Goal: Information Seeking & Learning: Learn about a topic

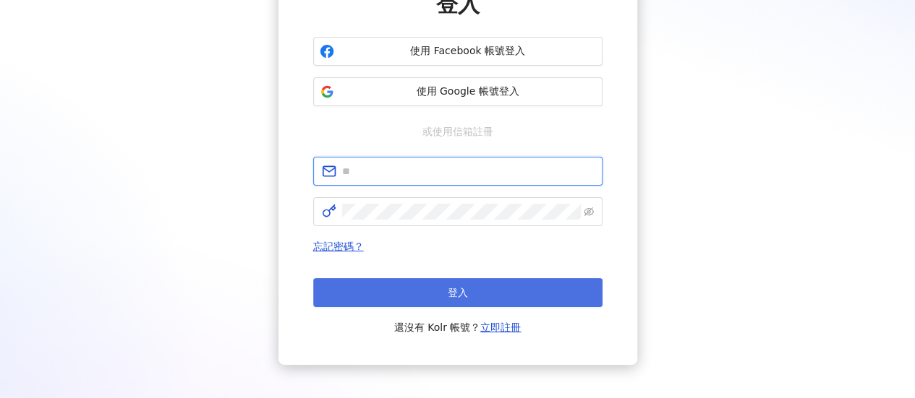
type input "**********"
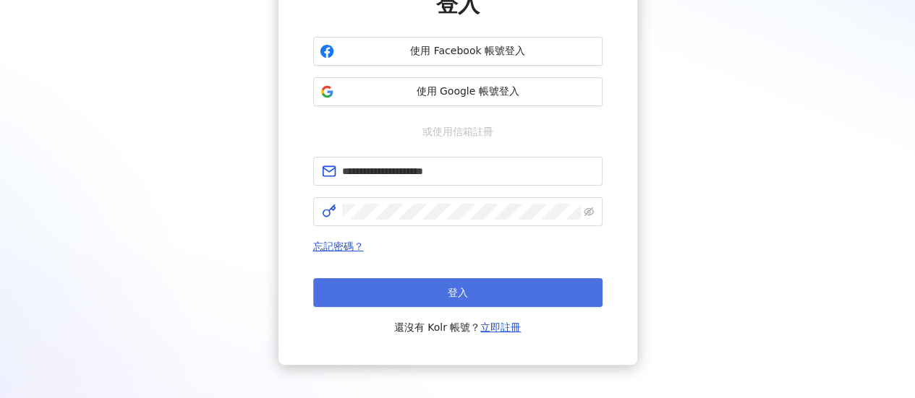
click at [477, 279] on button "登入" at bounding box center [457, 292] width 289 height 29
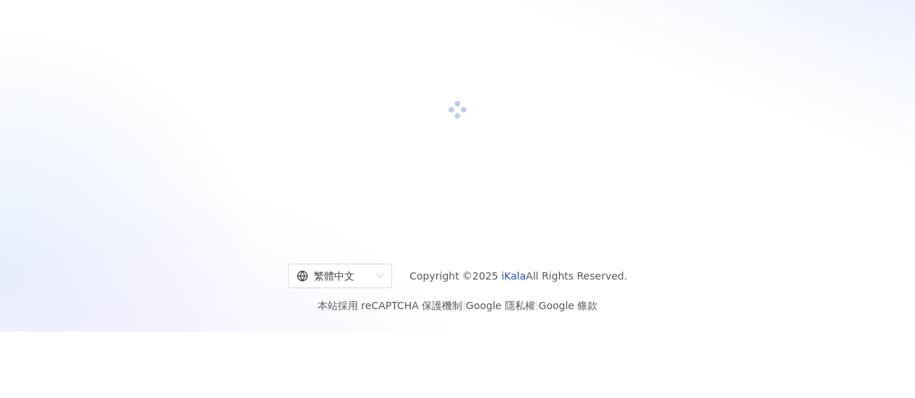
scroll to position [145, 0]
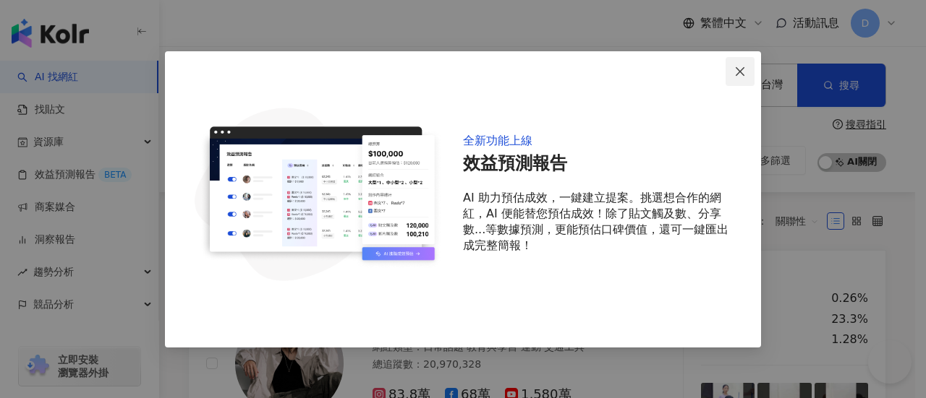
click at [742, 74] on icon "close" at bounding box center [739, 71] width 9 height 9
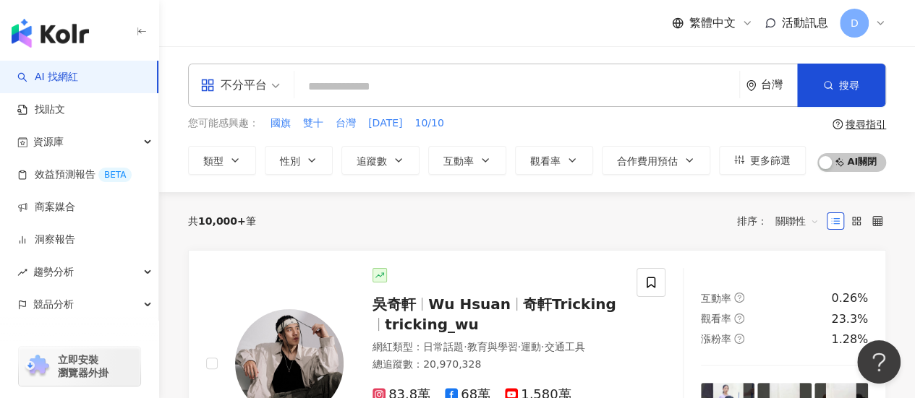
click at [364, 92] on input "search" at bounding box center [516, 86] width 433 height 27
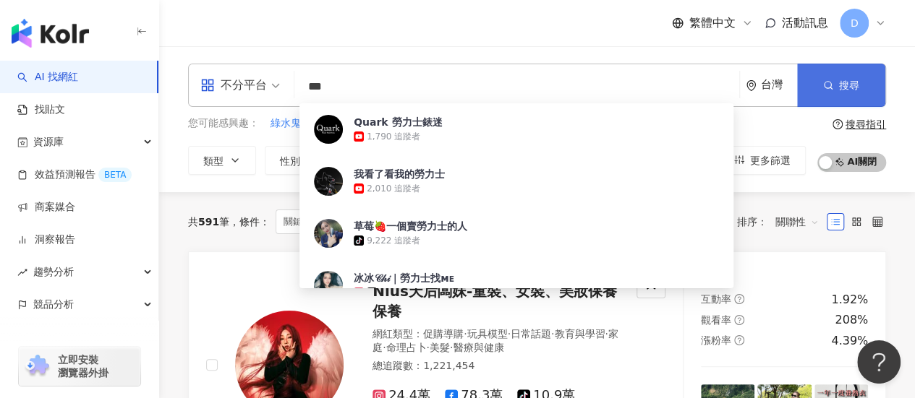
type input "***"
click at [821, 92] on button "搜尋" at bounding box center [841, 85] width 88 height 43
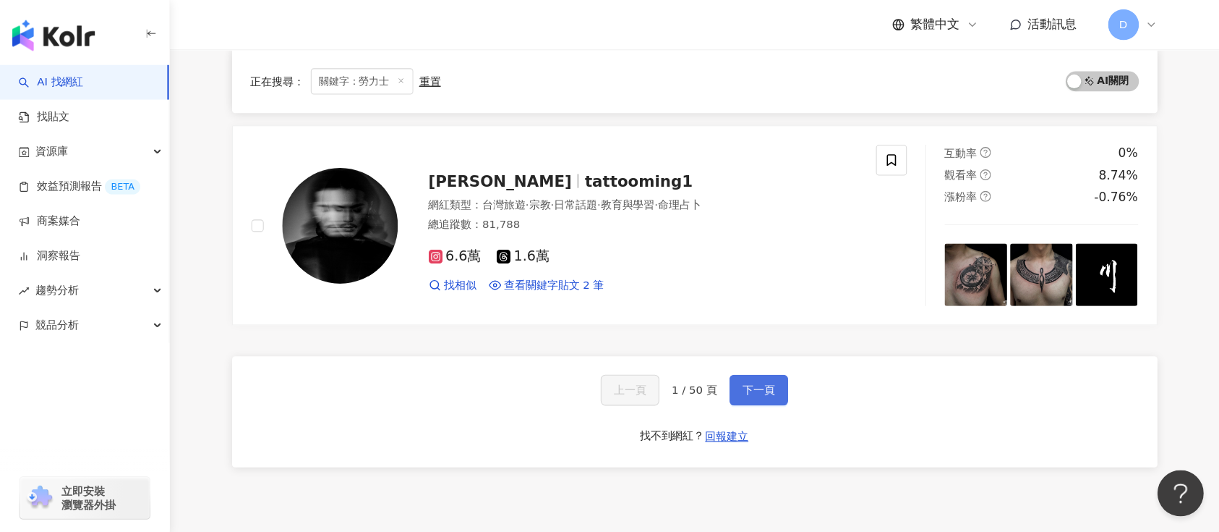
scroll to position [2386, 0]
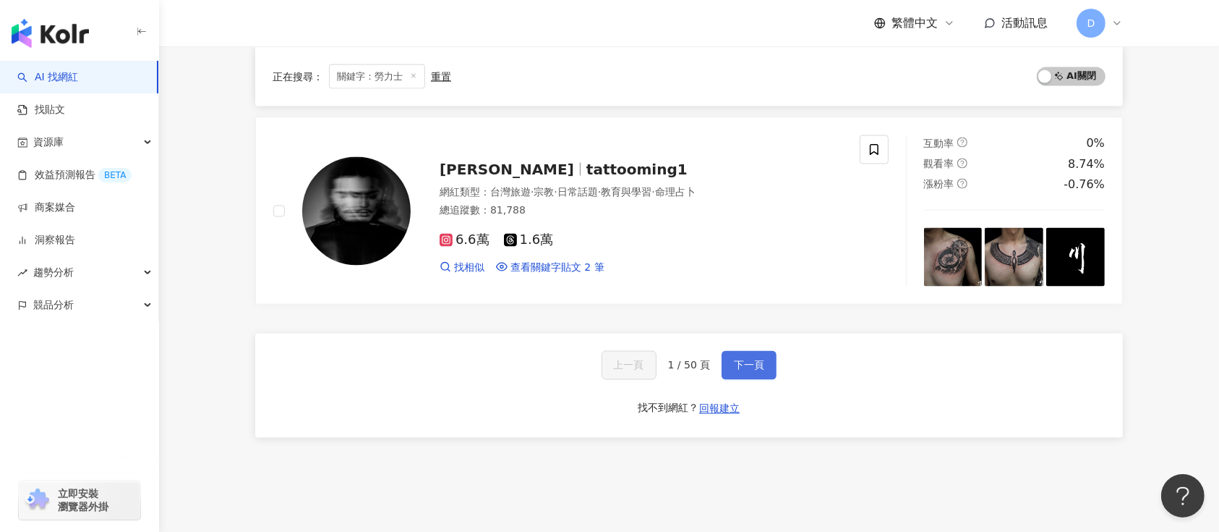
click at [763, 376] on button "下一頁" at bounding box center [749, 365] width 55 height 29
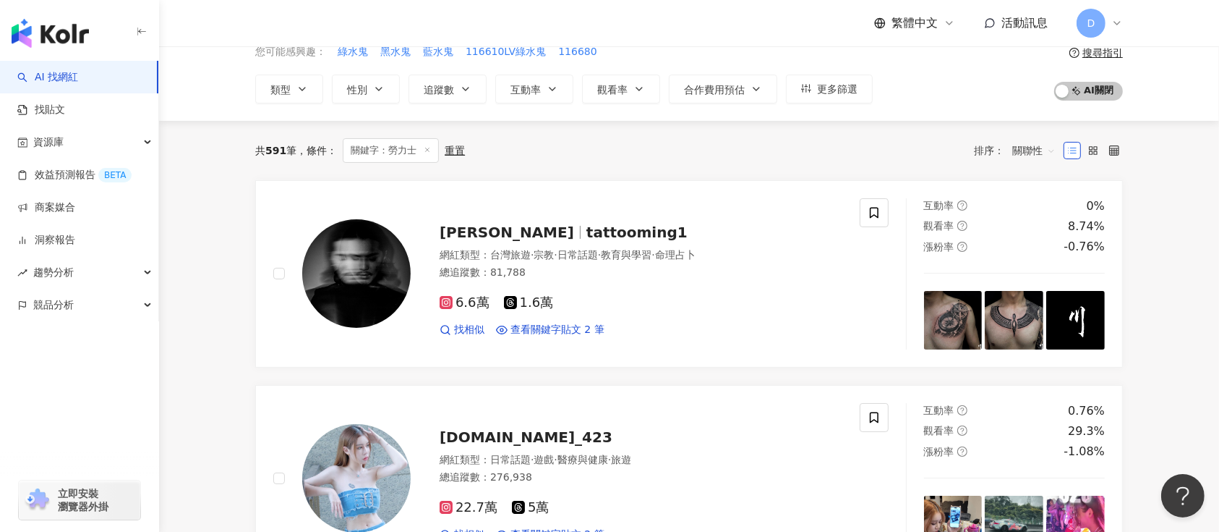
scroll to position [0, 0]
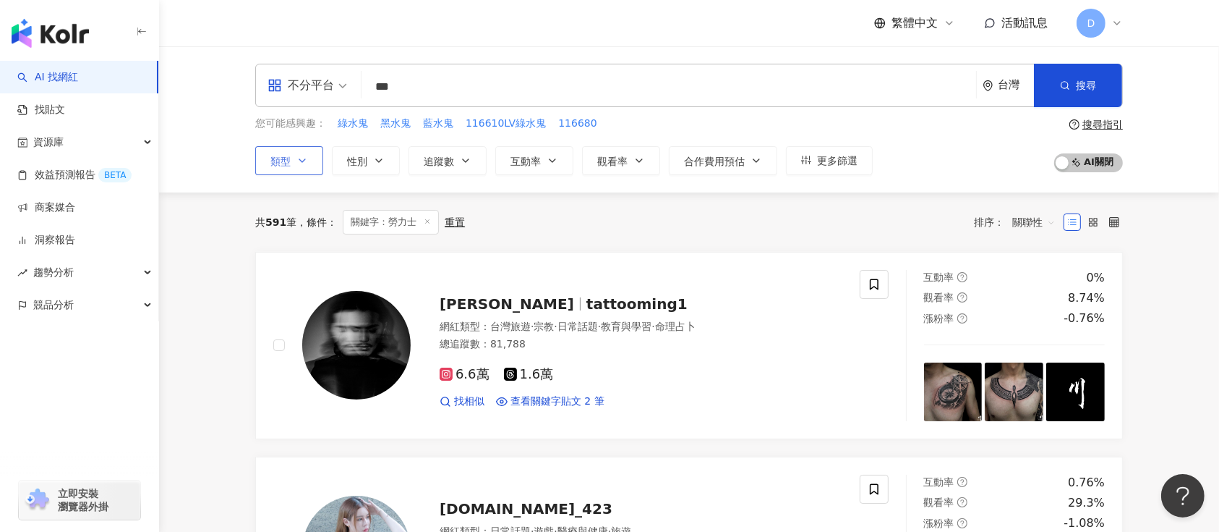
click at [323, 165] on button "類型" at bounding box center [289, 160] width 68 height 29
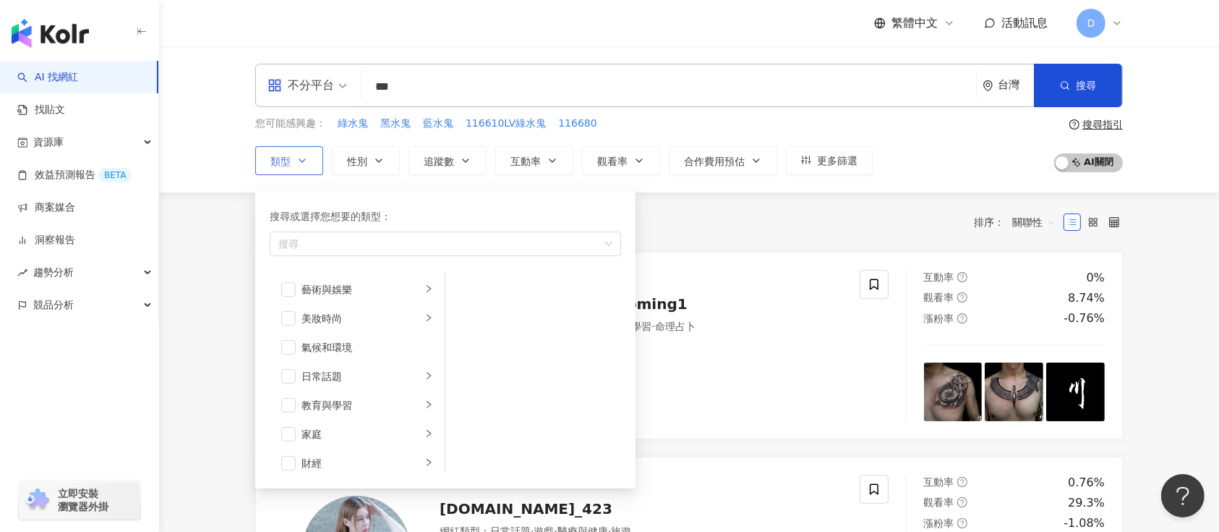
click at [323, 165] on button "類型 搜尋或選擇您想要的類型： 搜尋 藝術與娛樂 美妝時尚 氣候和環境 日常話題 教育與學習 家庭 財經 美食 命理占卜 遊戲 法政社會 生活風格 影視娛樂 …" at bounding box center [289, 160] width 68 height 29
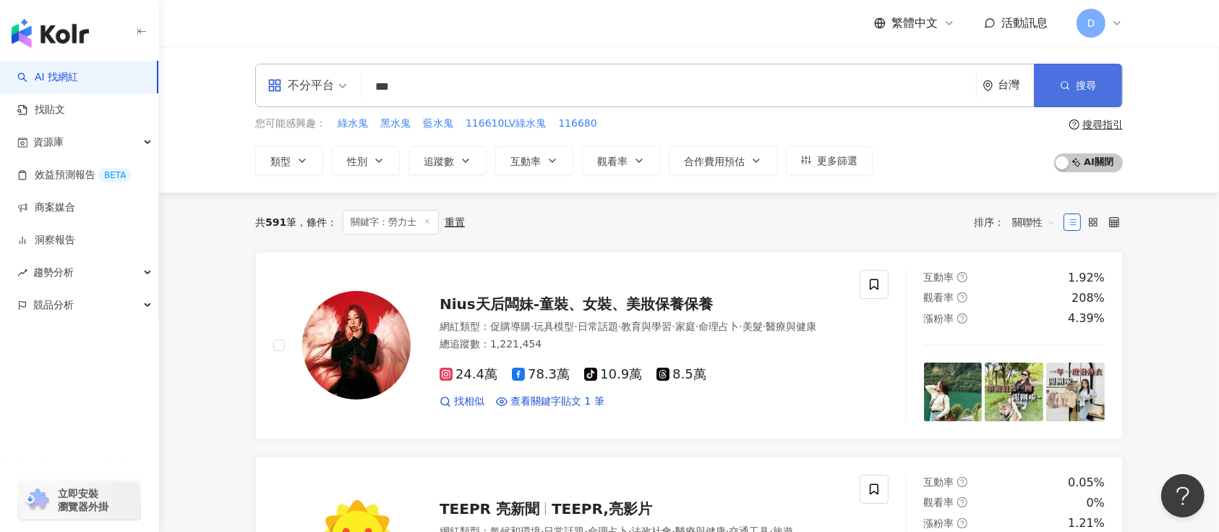
click at [914, 87] on span "搜尋" at bounding box center [1086, 86] width 20 height 12
click at [78, 78] on link "AI 找網紅" at bounding box center [47, 77] width 61 height 14
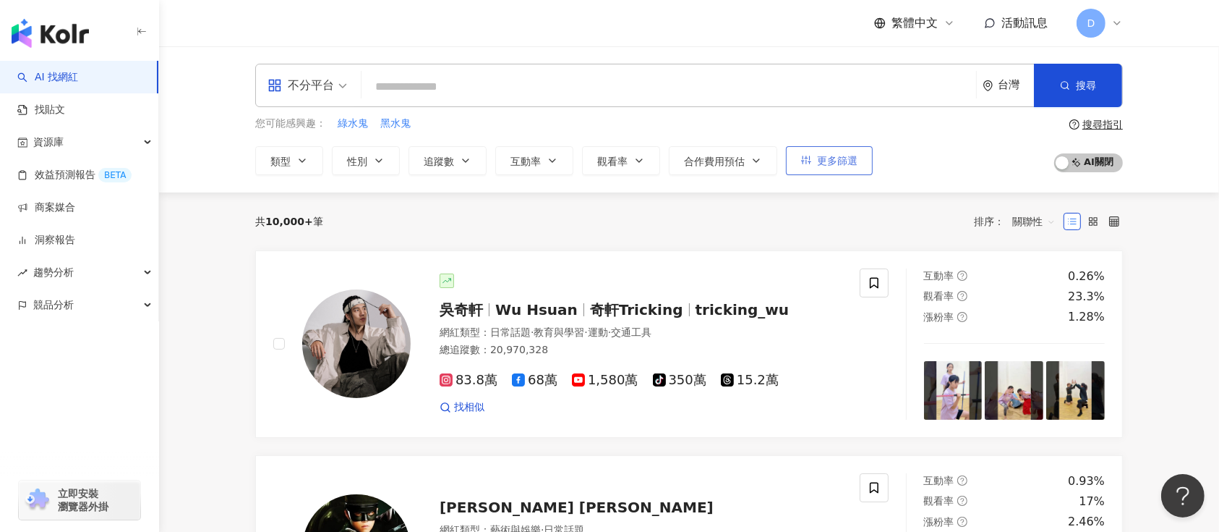
click at [838, 156] on span "更多篩選" at bounding box center [837, 161] width 40 height 12
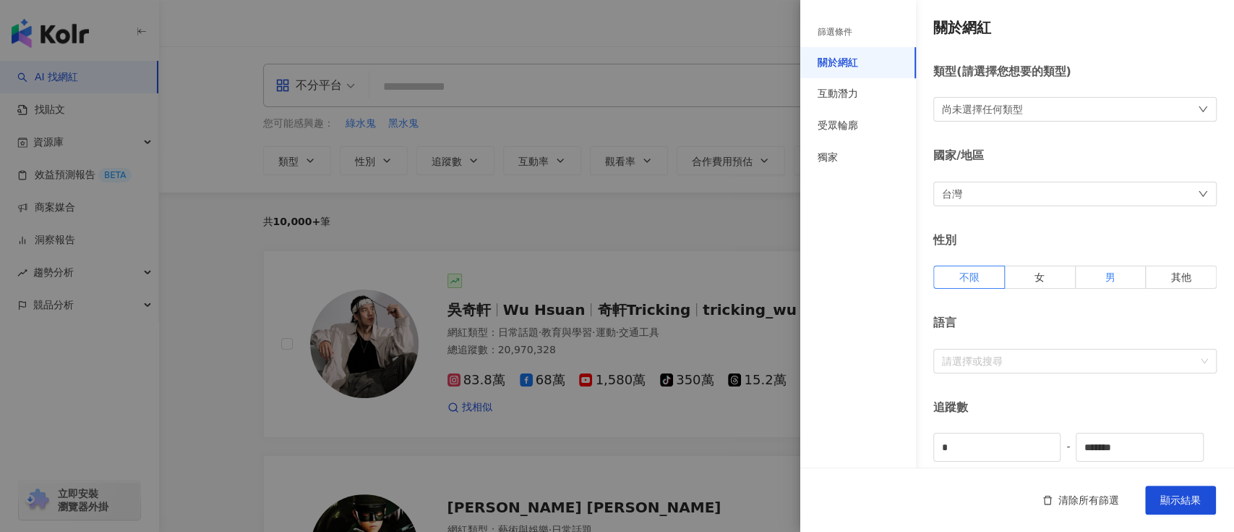
click at [914, 269] on label "男" at bounding box center [1111, 276] width 71 height 23
click at [914, 113] on div "尚未選擇任何類型" at bounding box center [1075, 109] width 283 height 25
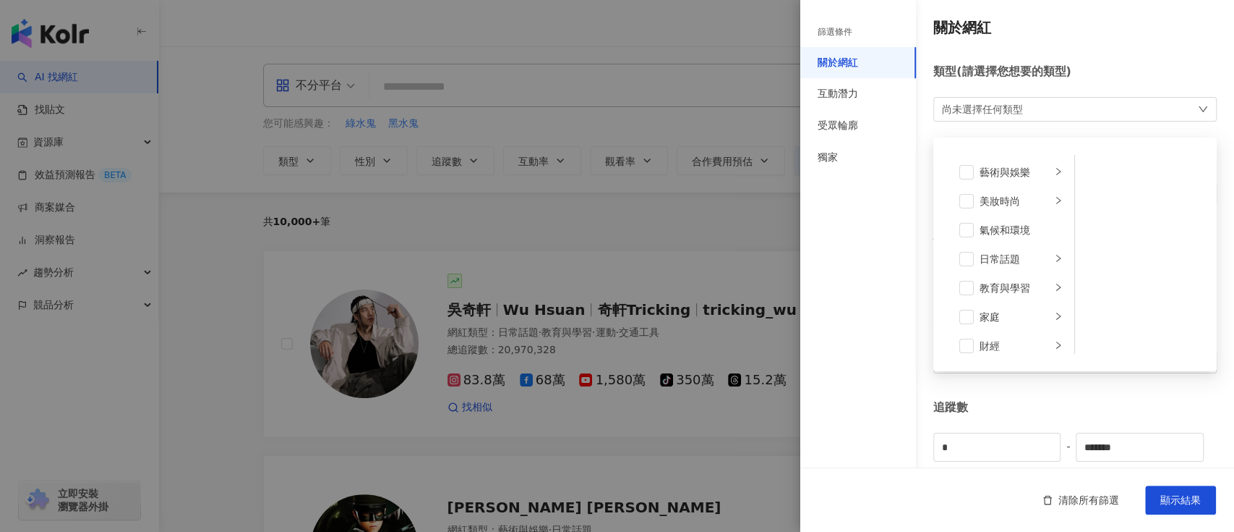
click at [914, 398] on div "關於網紅 類型 ( 請選擇您想要的類型 ) 尚未選擇任何類型 藝術與娛樂 美妝時尚 氣候和環境 日常話題 教育與學習 家庭 財經 美食 命理占卜 遊戲 法政社…" at bounding box center [1018, 514] width 434 height 1028
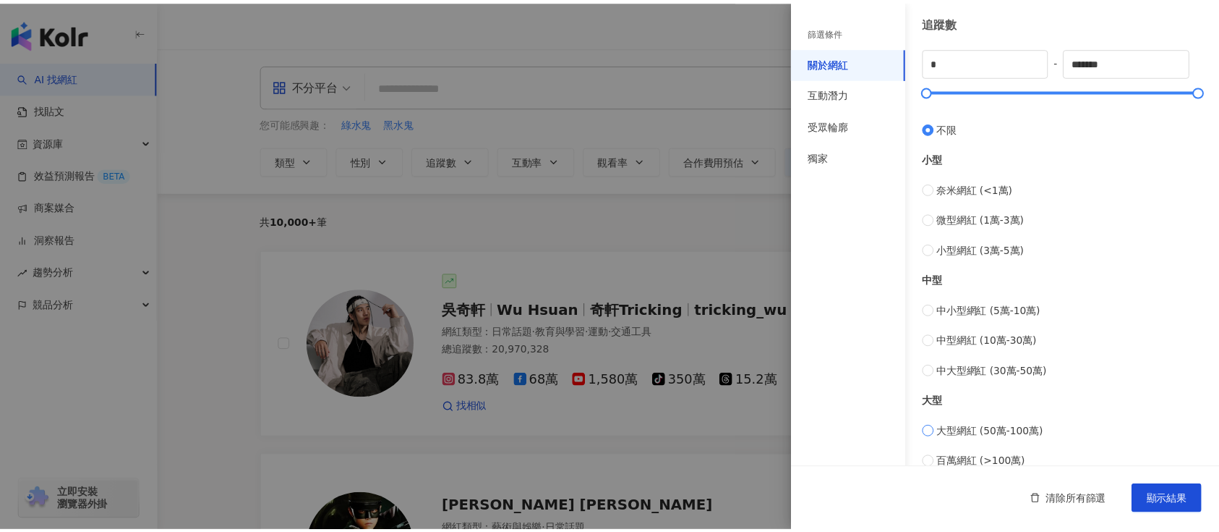
scroll to position [559, 0]
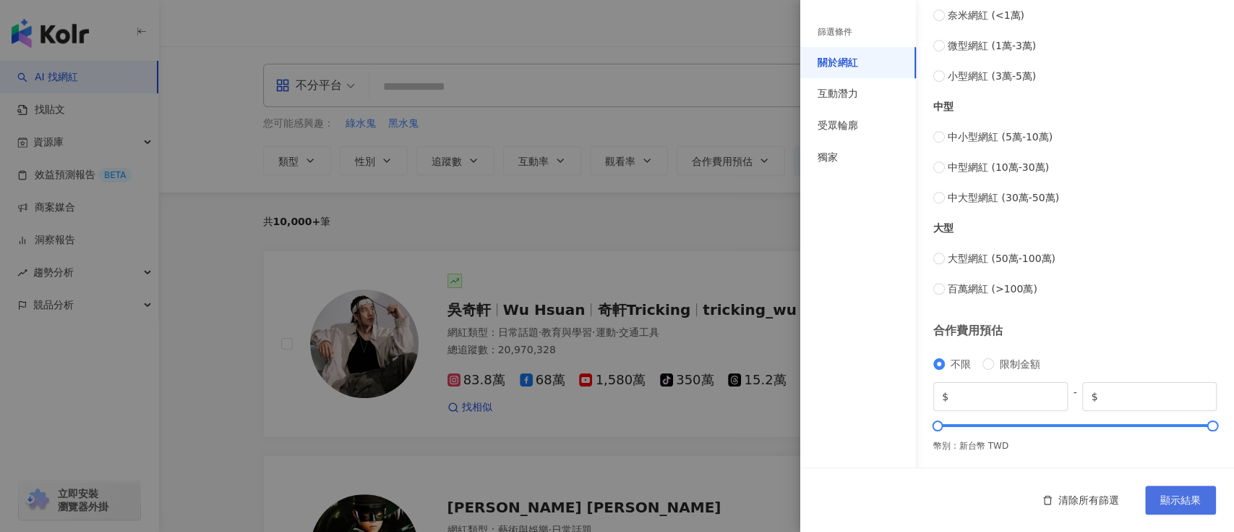
click at [914, 398] on span "顯示結果" at bounding box center [1181, 500] width 40 height 12
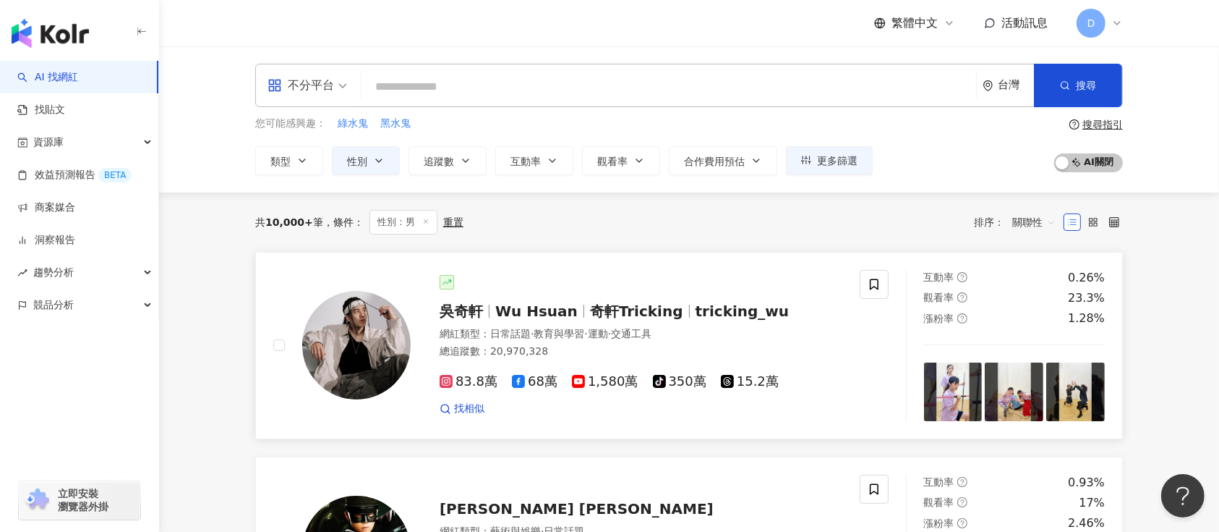
scroll to position [96, 0]
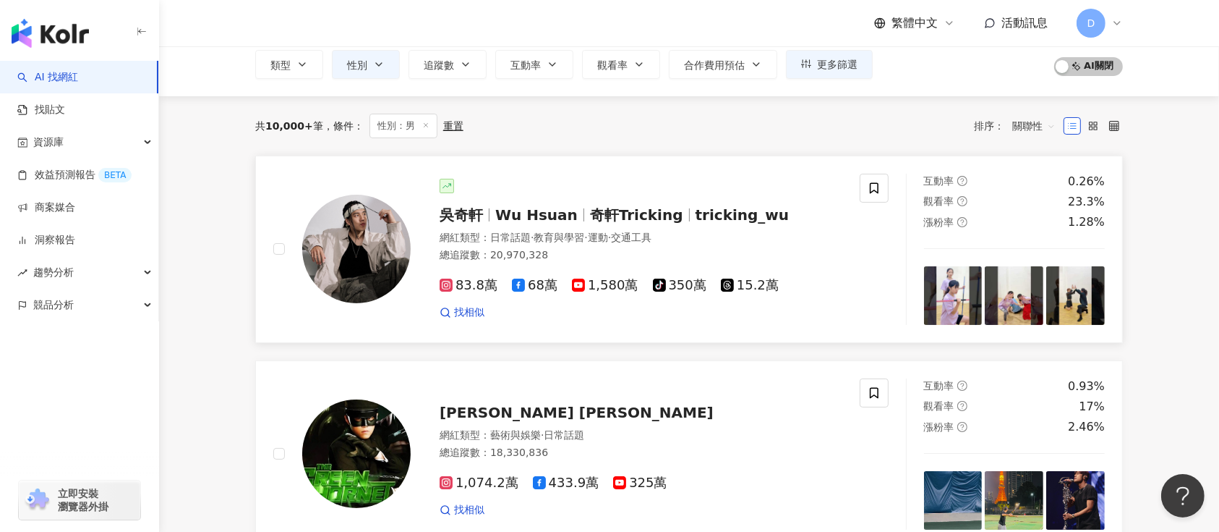
click at [568, 215] on span "Wu Hsuan" at bounding box center [542, 214] width 95 height 17
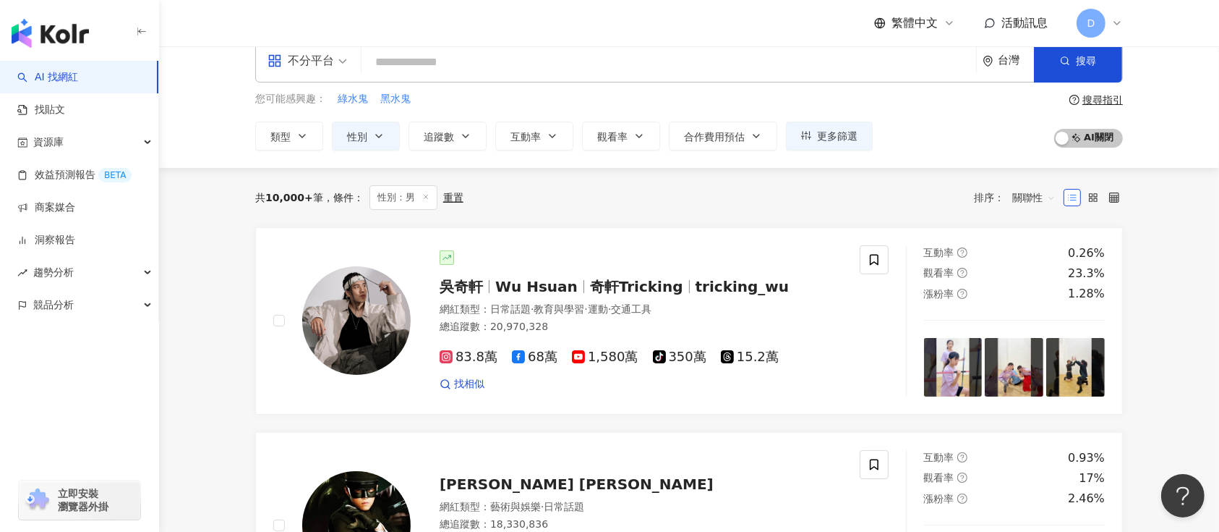
scroll to position [0, 0]
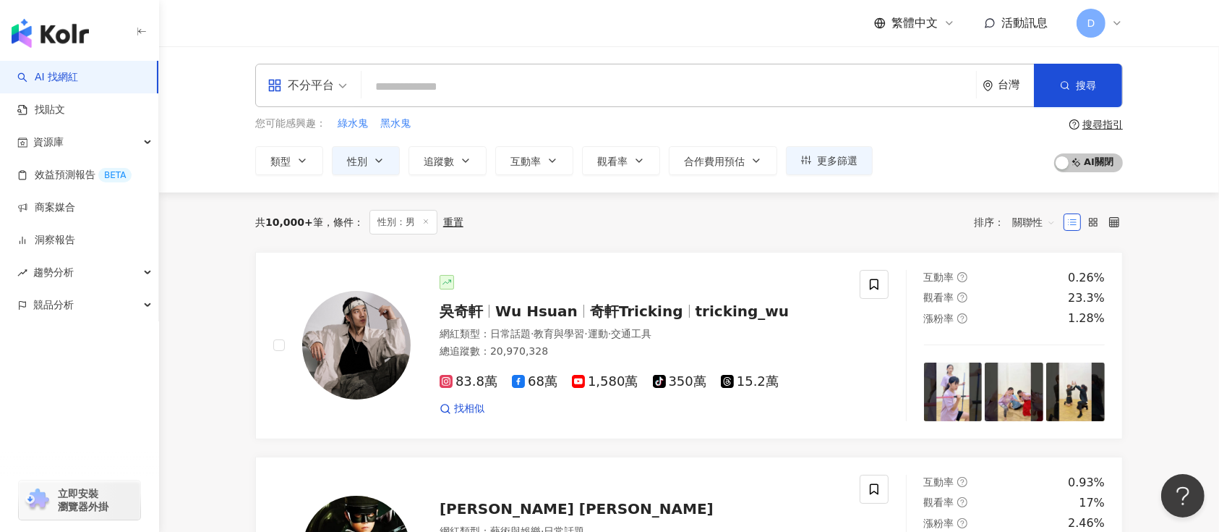
click at [914, 125] on div "搜尋指引" at bounding box center [1103, 125] width 40 height 12
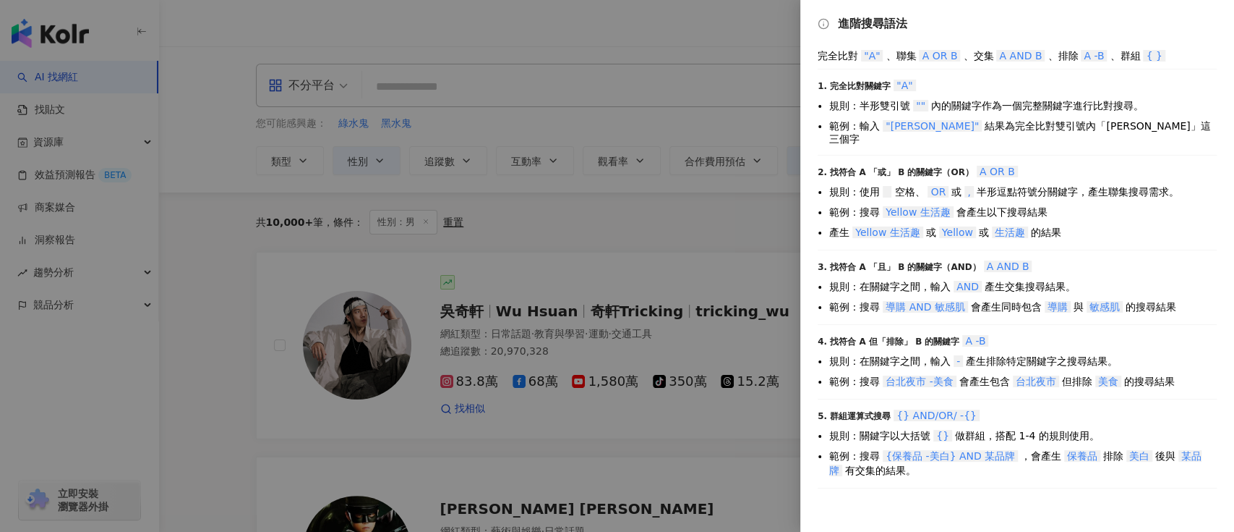
click at [749, 205] on div at bounding box center [617, 266] width 1234 height 532
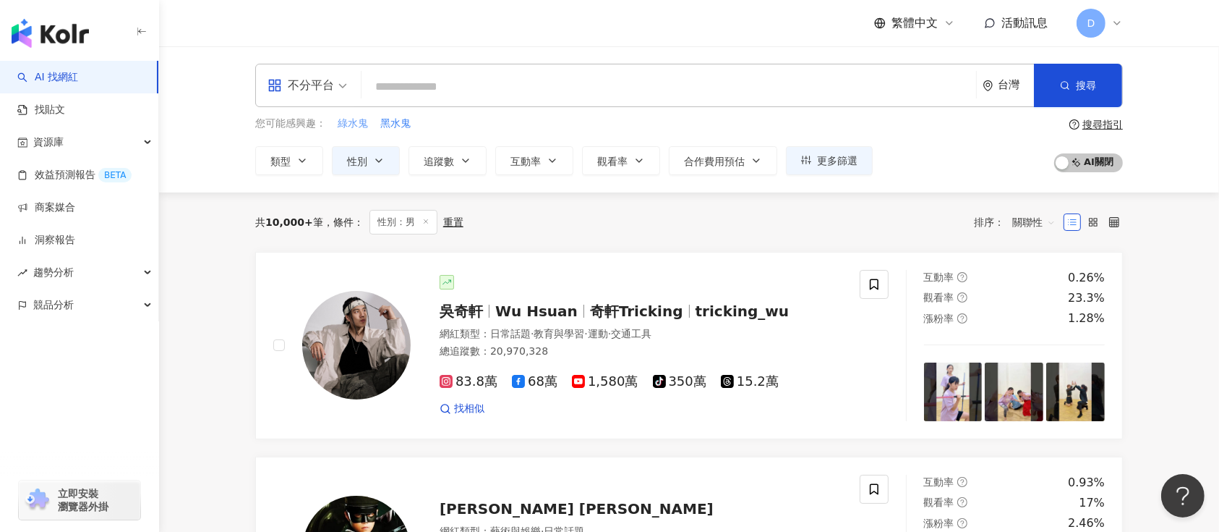
click at [365, 125] on span "綠水鬼" at bounding box center [353, 123] width 30 height 14
type input "***"
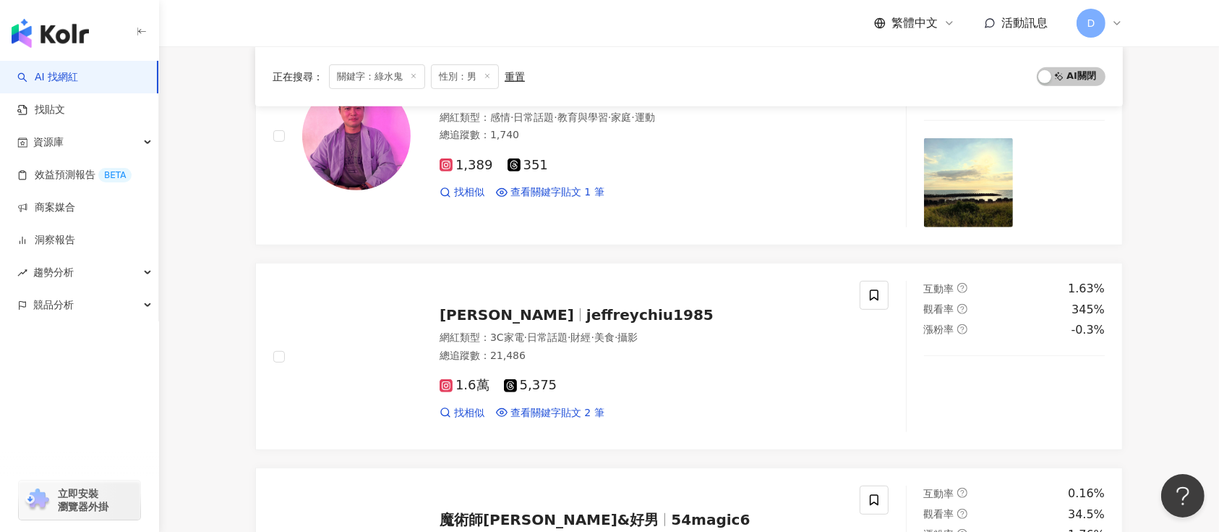
scroll to position [675, 0]
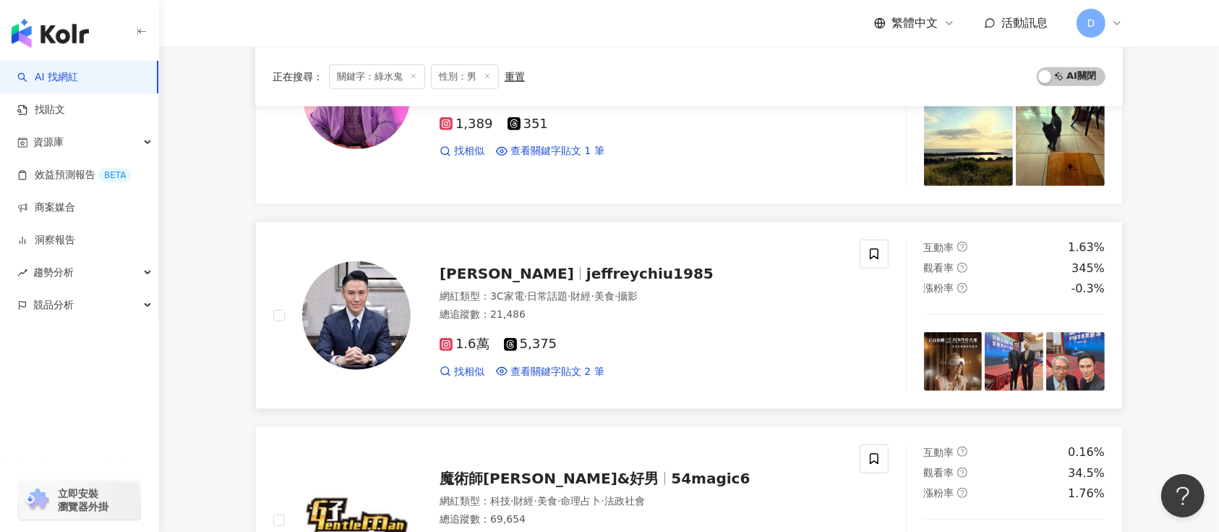
drag, startPoint x: 612, startPoint y: 273, endPoint x: 592, endPoint y: 315, distance: 45.6
click at [592, 315] on div "總追蹤數 ： 21,486" at bounding box center [641, 314] width 403 height 14
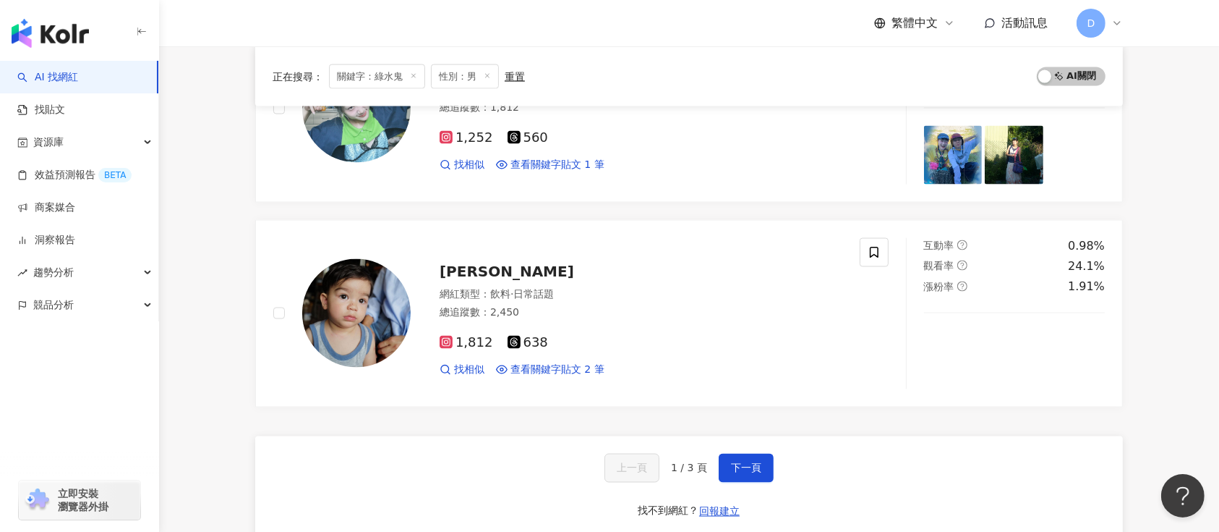
scroll to position [2410, 0]
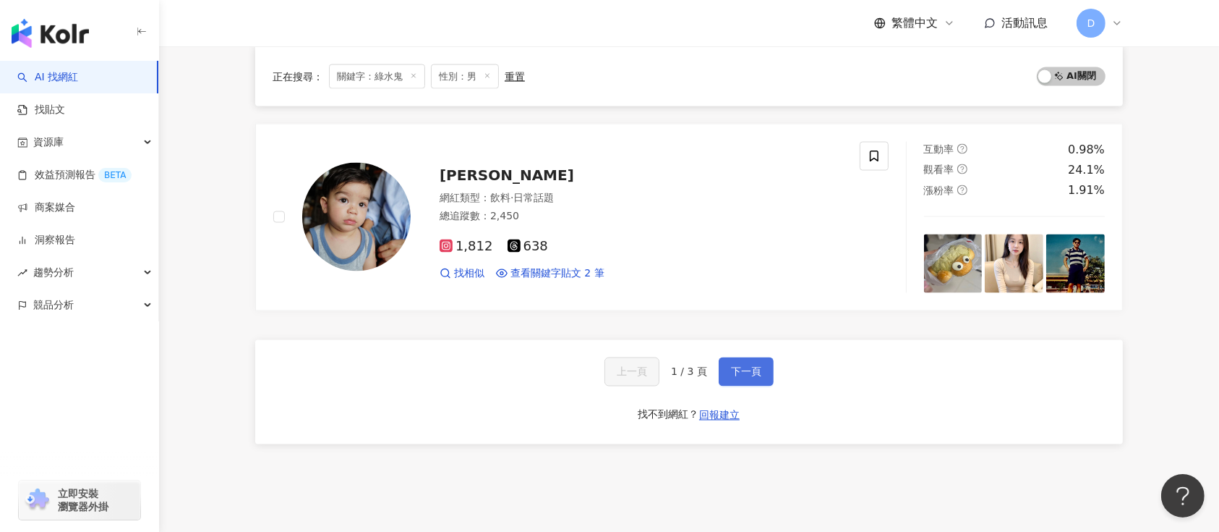
click at [734, 366] on span "下一頁" at bounding box center [746, 372] width 30 height 12
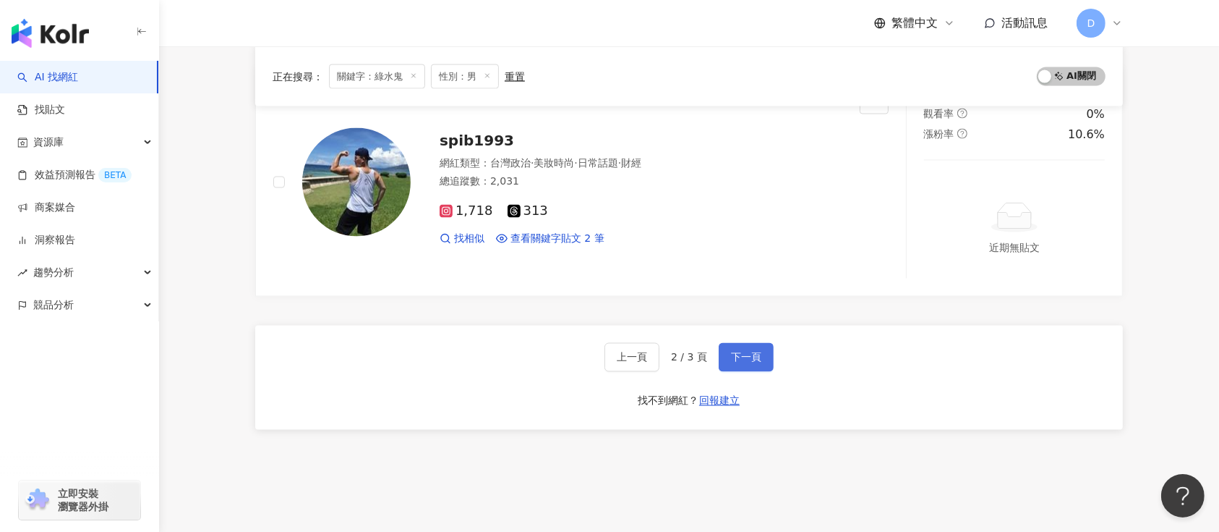
scroll to position [2517, 0]
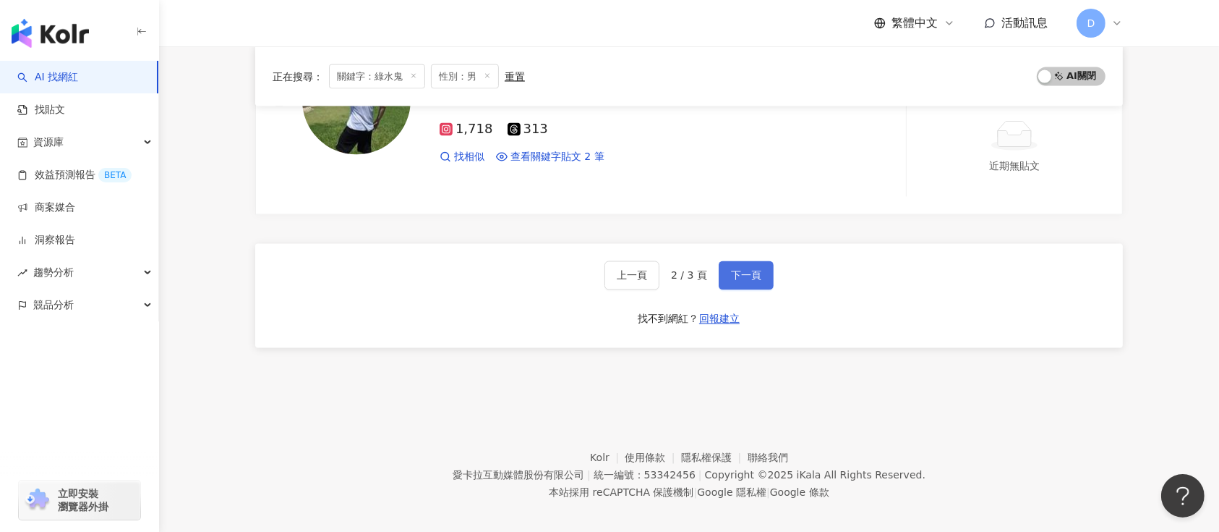
click at [737, 281] on button "下一頁" at bounding box center [746, 275] width 55 height 29
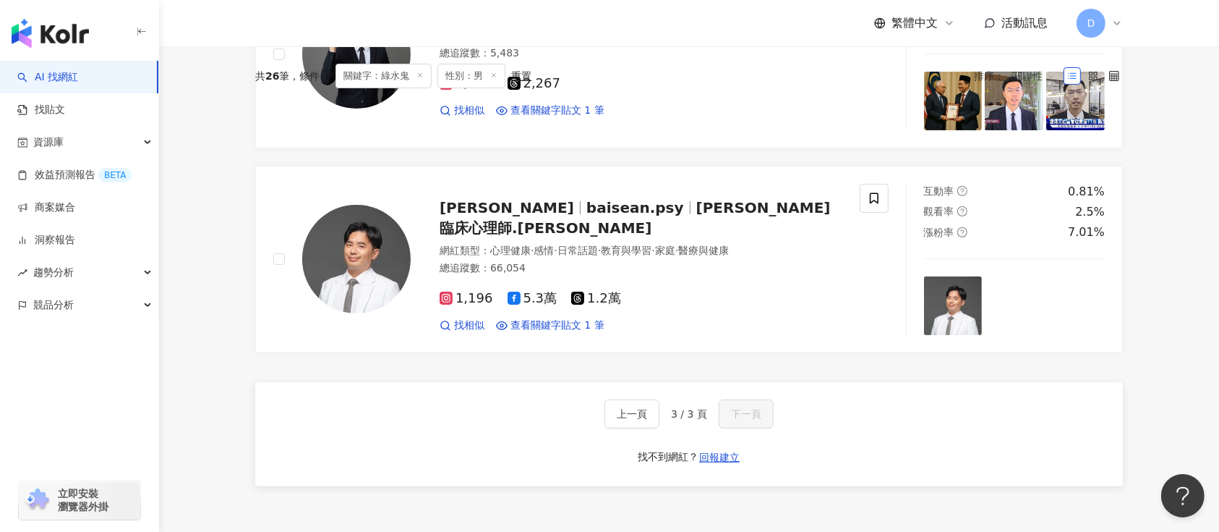
scroll to position [335, 0]
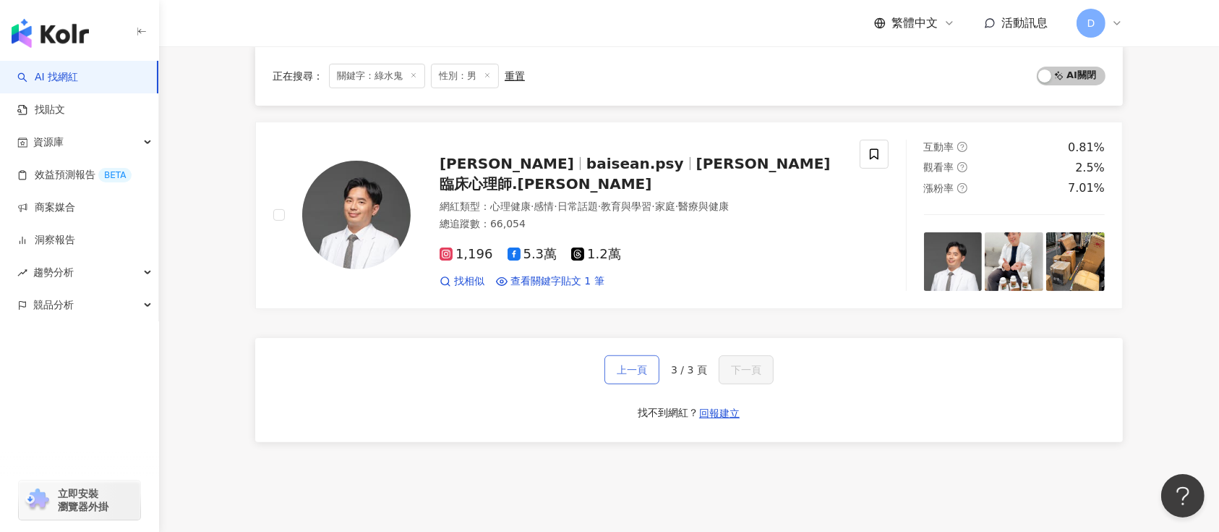
click at [649, 372] on button "上一頁" at bounding box center [632, 369] width 55 height 29
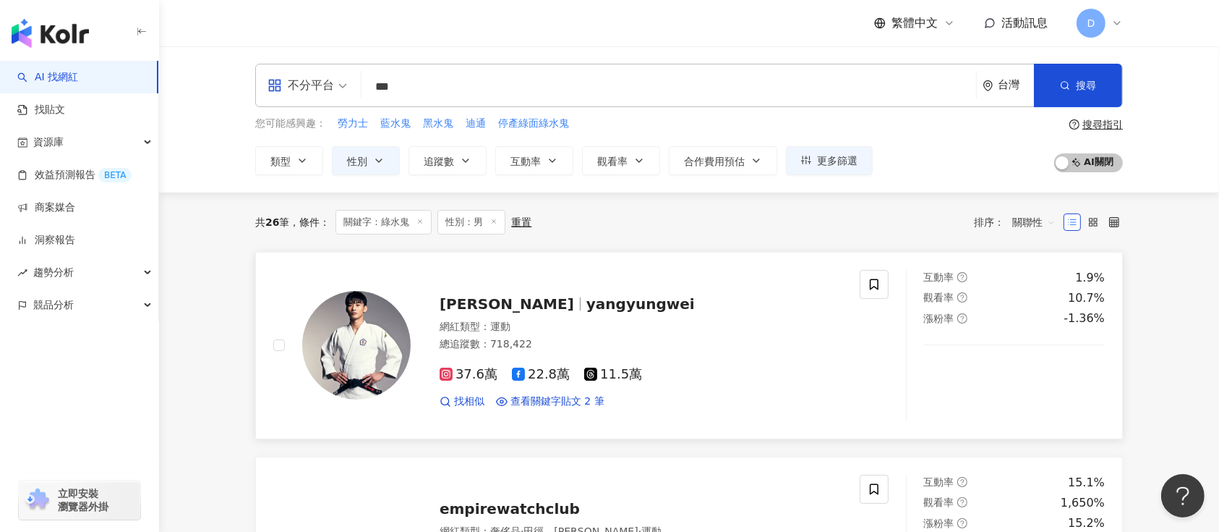
scroll to position [289, 0]
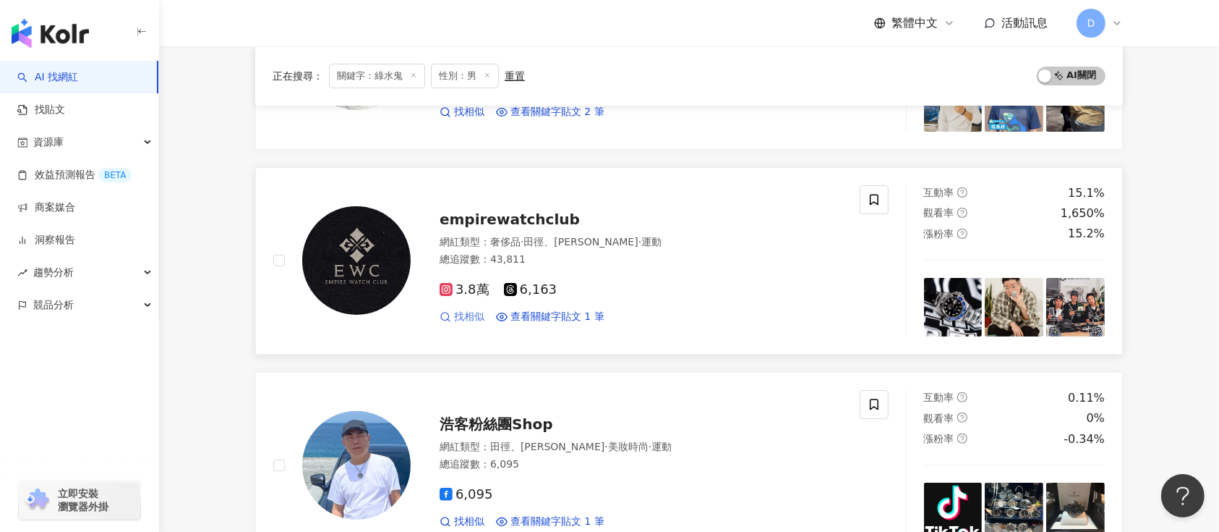
click at [463, 310] on span "找相似" at bounding box center [469, 317] width 30 height 14
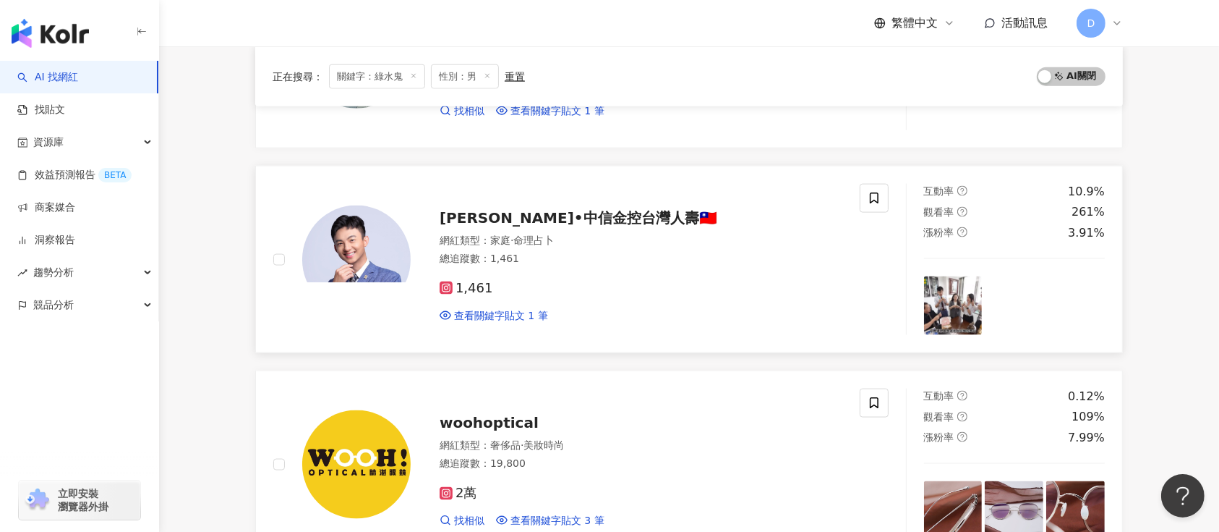
scroll to position [2506, 0]
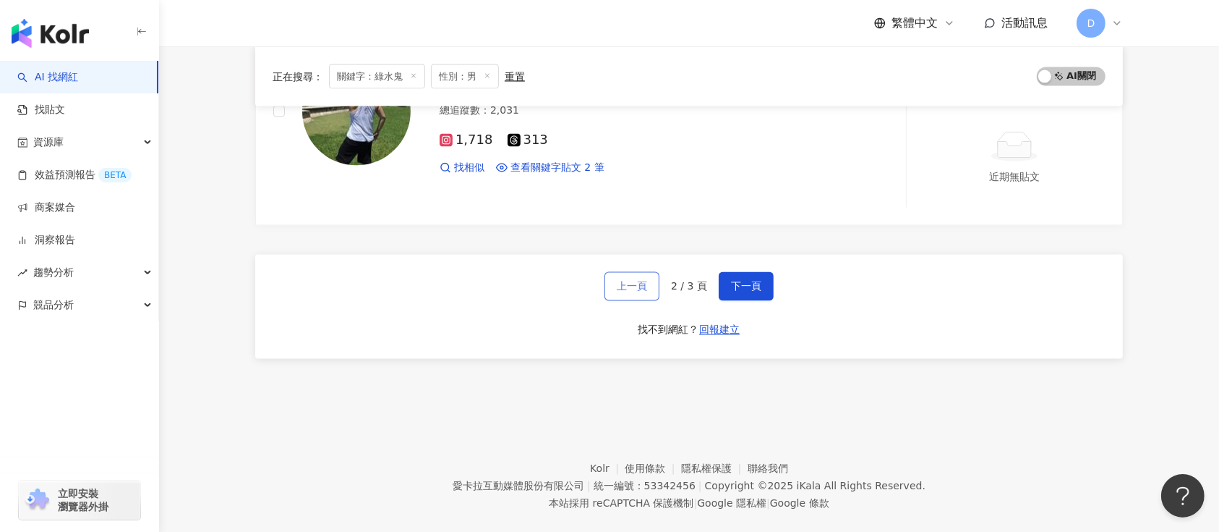
click at [638, 295] on button "上一頁" at bounding box center [632, 286] width 55 height 29
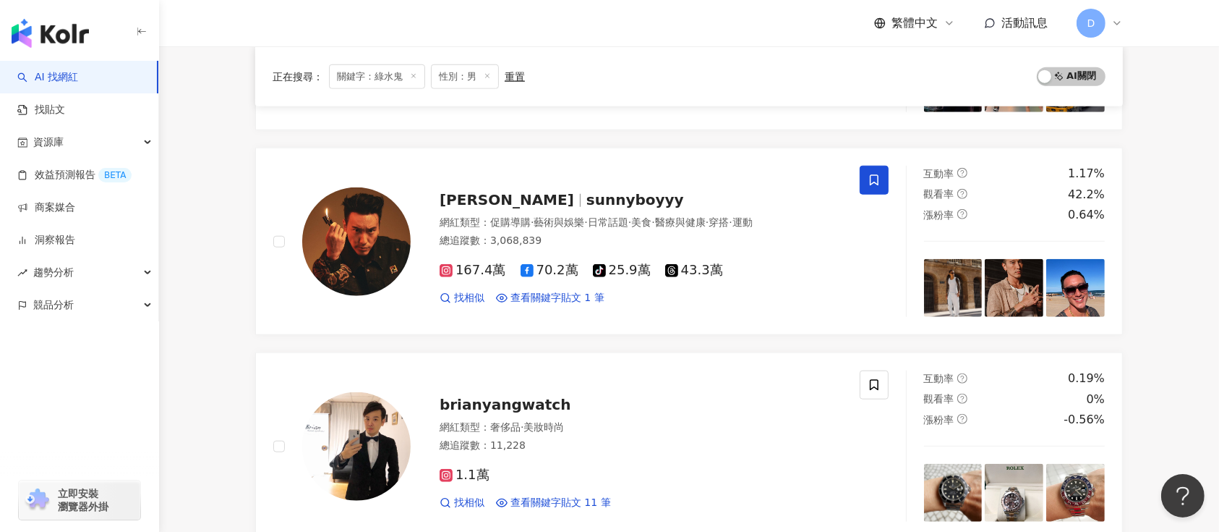
scroll to position [1242, 0]
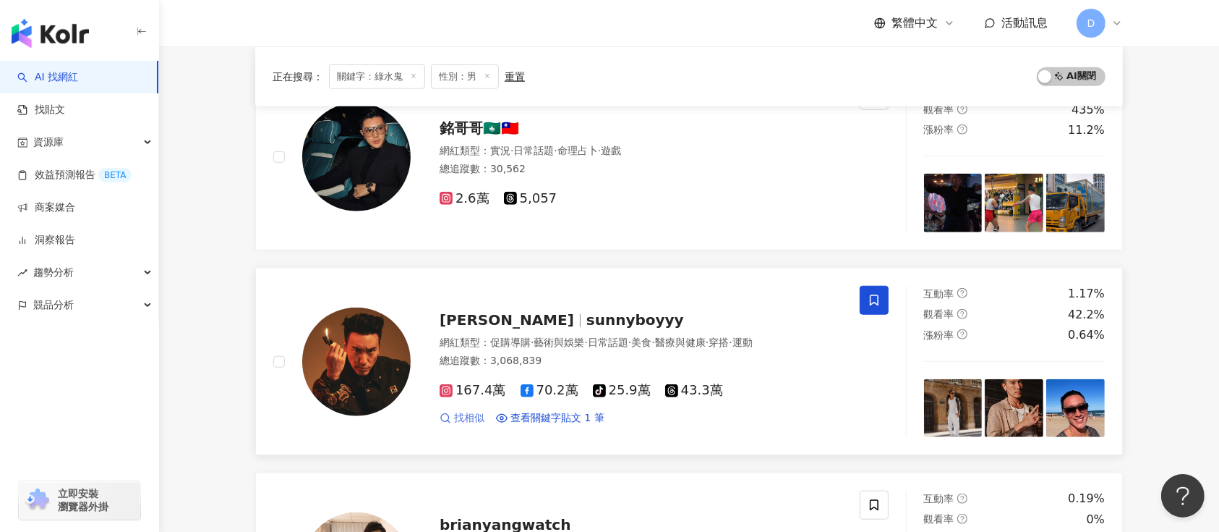
click at [477, 398] on span "找相似" at bounding box center [469, 418] width 30 height 14
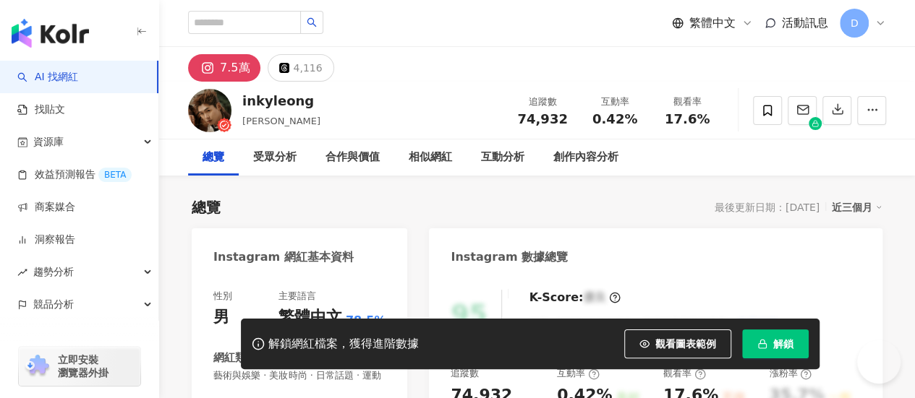
scroll to position [474, 0]
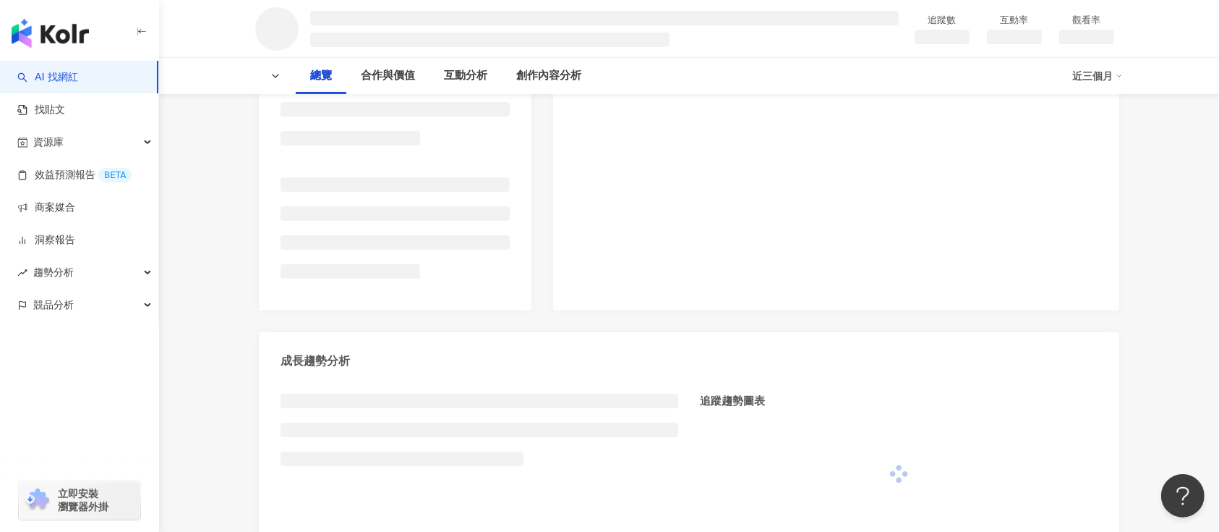
scroll to position [289, 0]
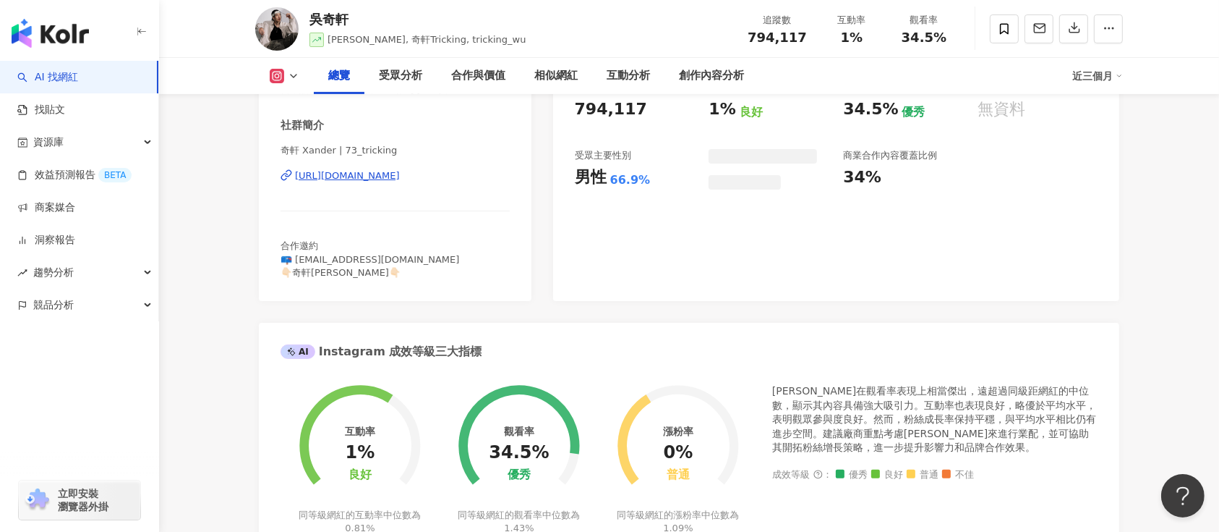
click at [400, 180] on div "https://www.instagram.com/73_tricking/" at bounding box center [347, 175] width 105 height 13
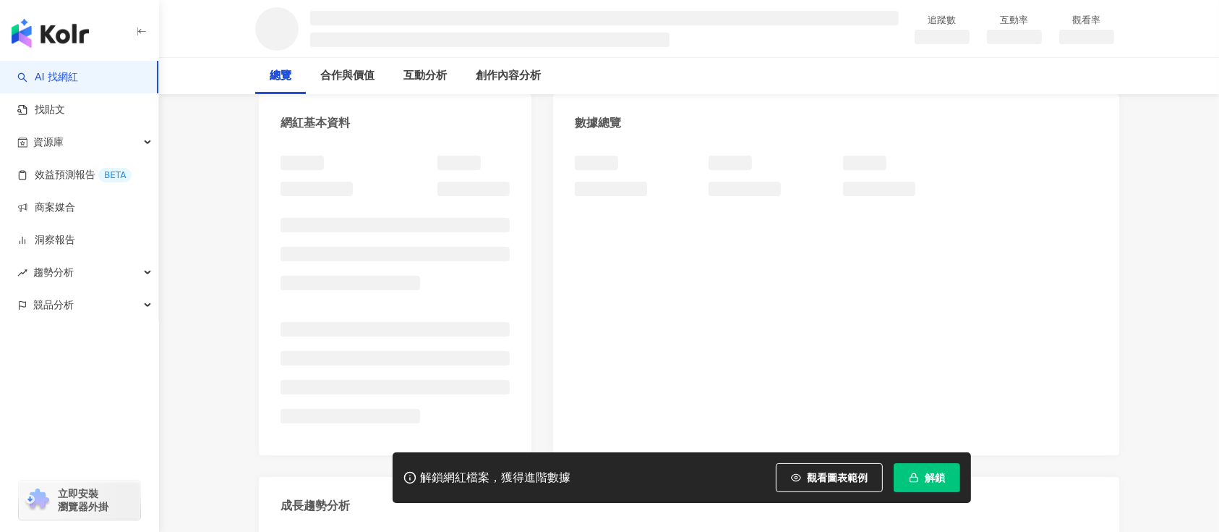
scroll to position [192, 0]
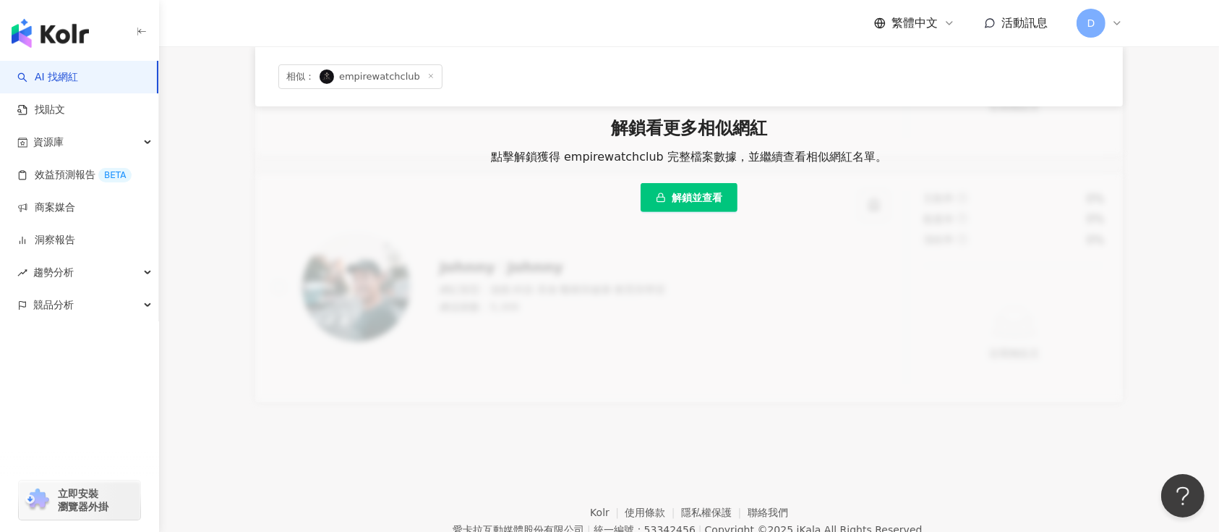
scroll to position [500, 0]
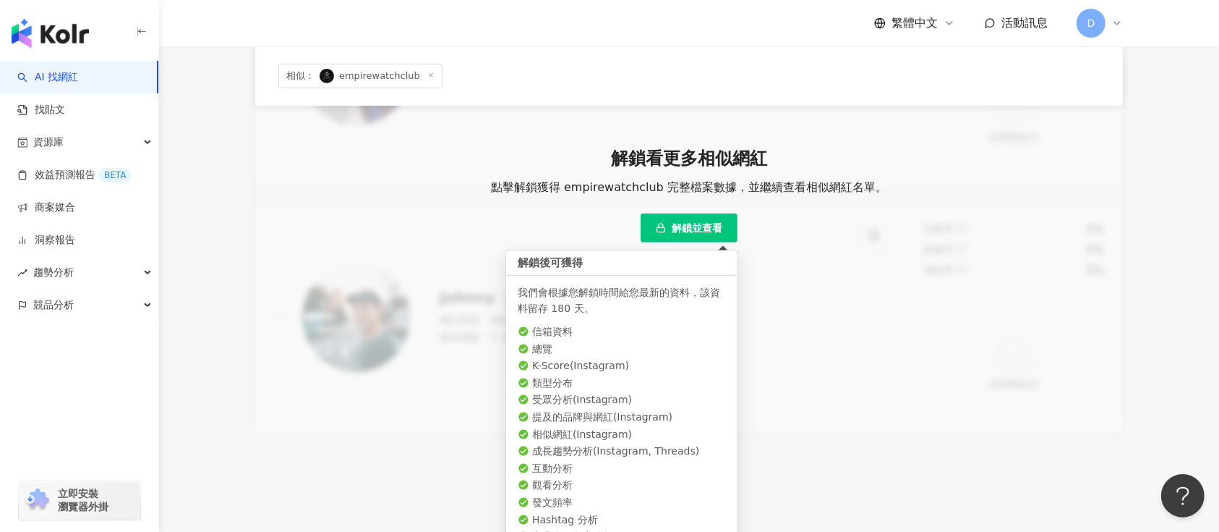
click at [700, 235] on button "解鎖並查看" at bounding box center [689, 227] width 97 height 29
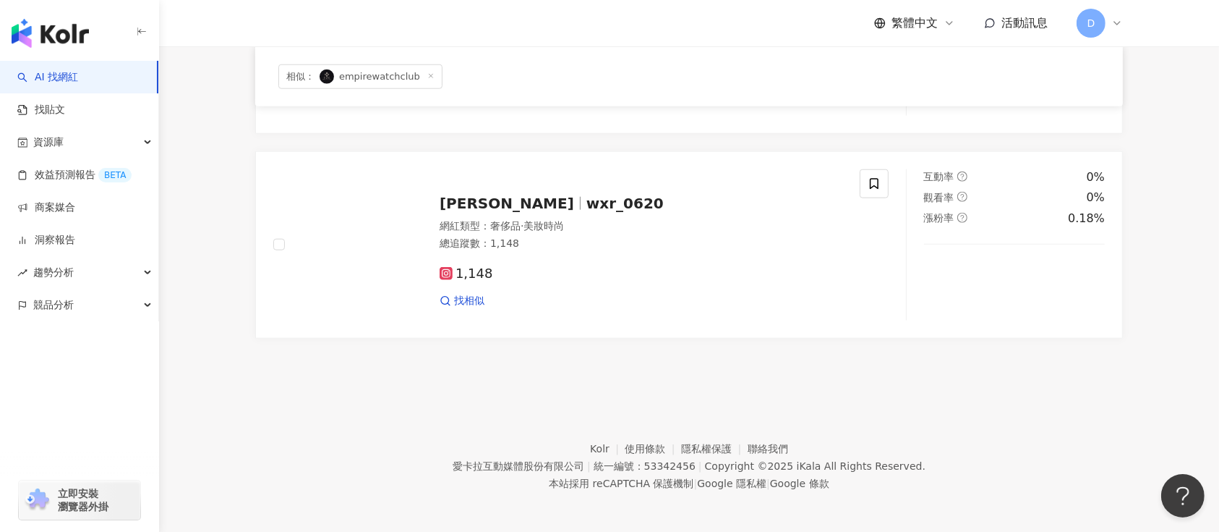
scroll to position [1534, 0]
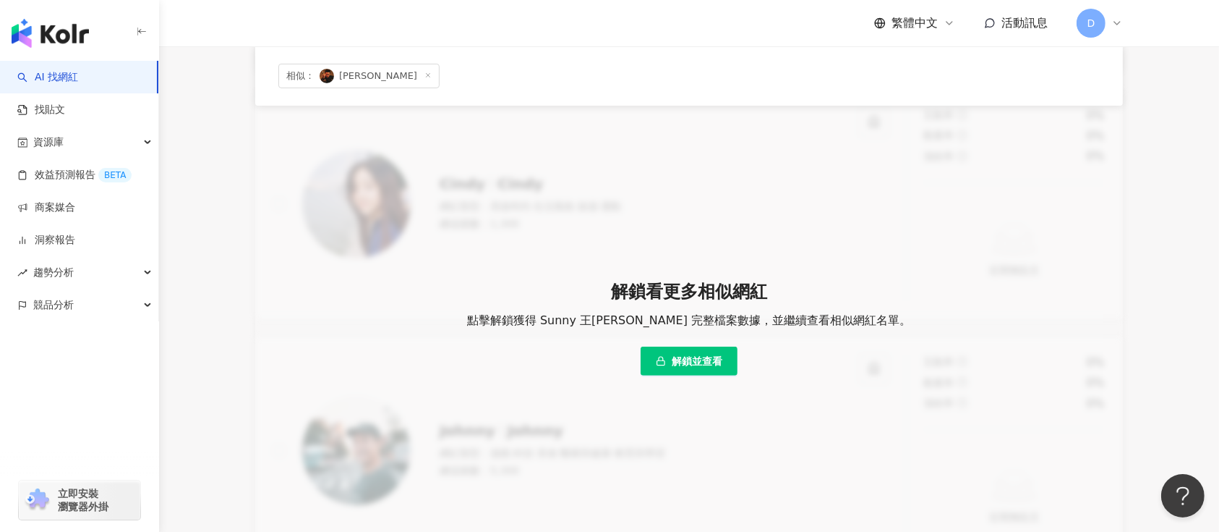
scroll to position [385, 0]
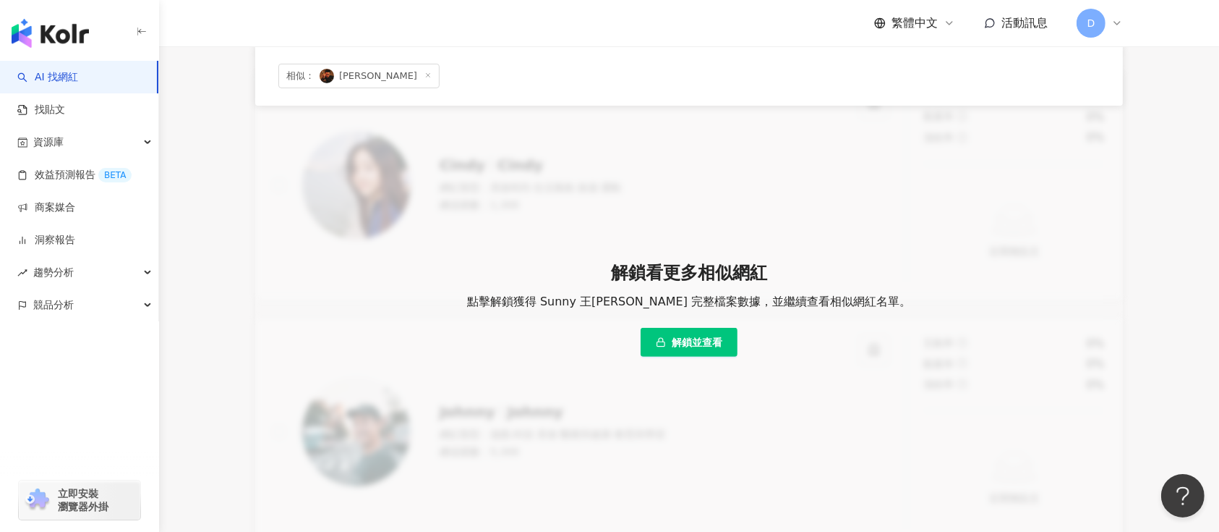
click at [719, 340] on span "解鎖並查看" at bounding box center [697, 342] width 51 height 12
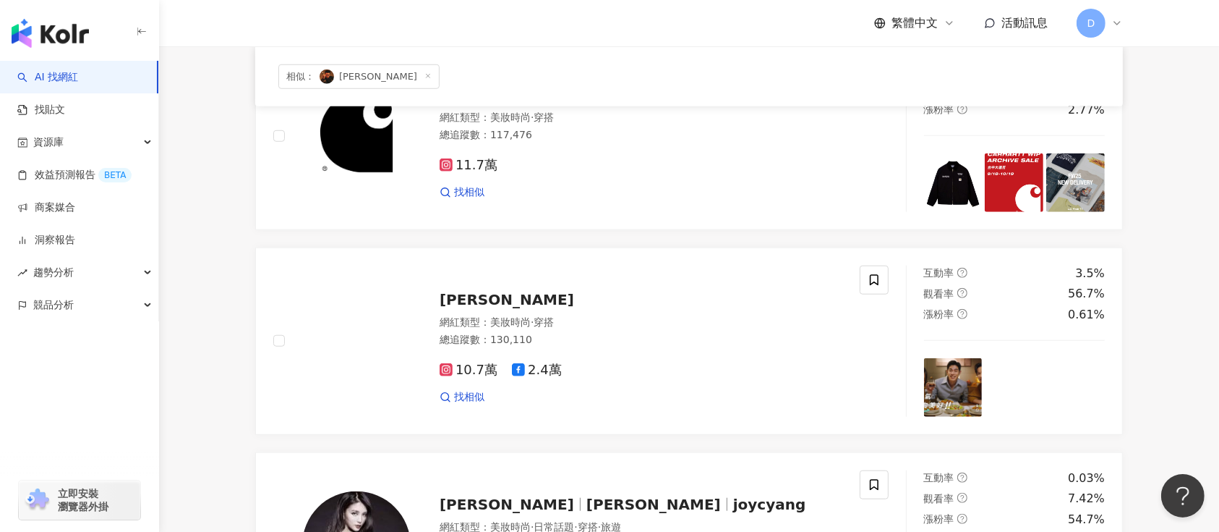
scroll to position [1253, 0]
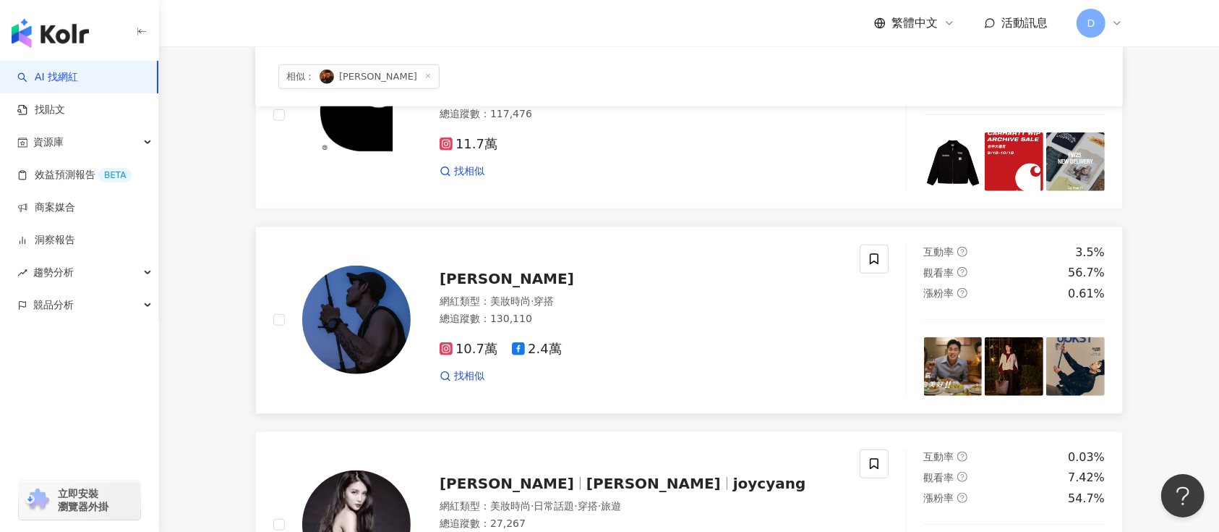
click at [487, 276] on div "[PERSON_NAME]" at bounding box center [641, 278] width 403 height 20
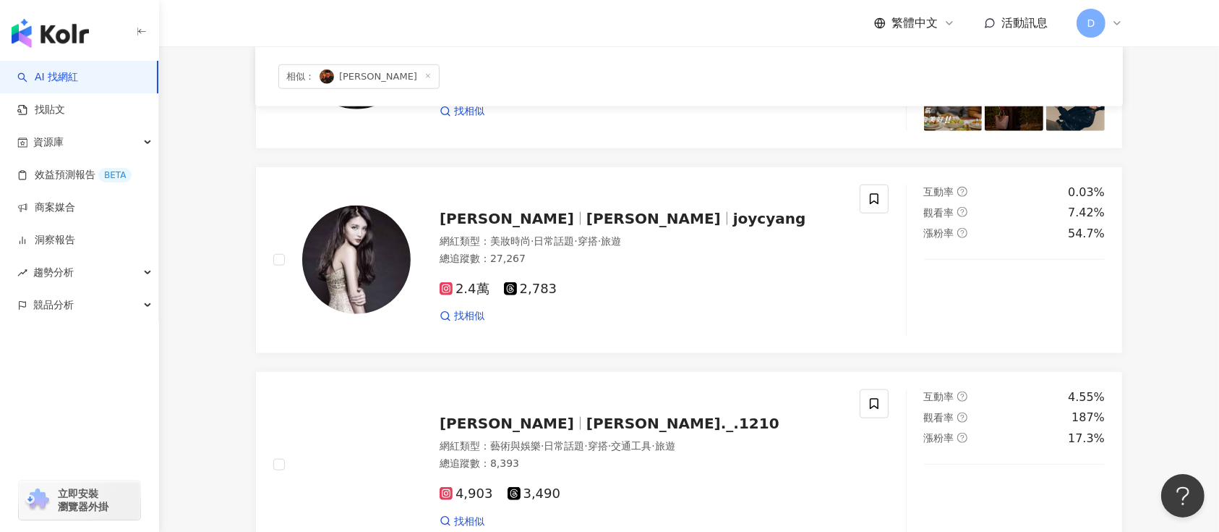
scroll to position [1292, 0]
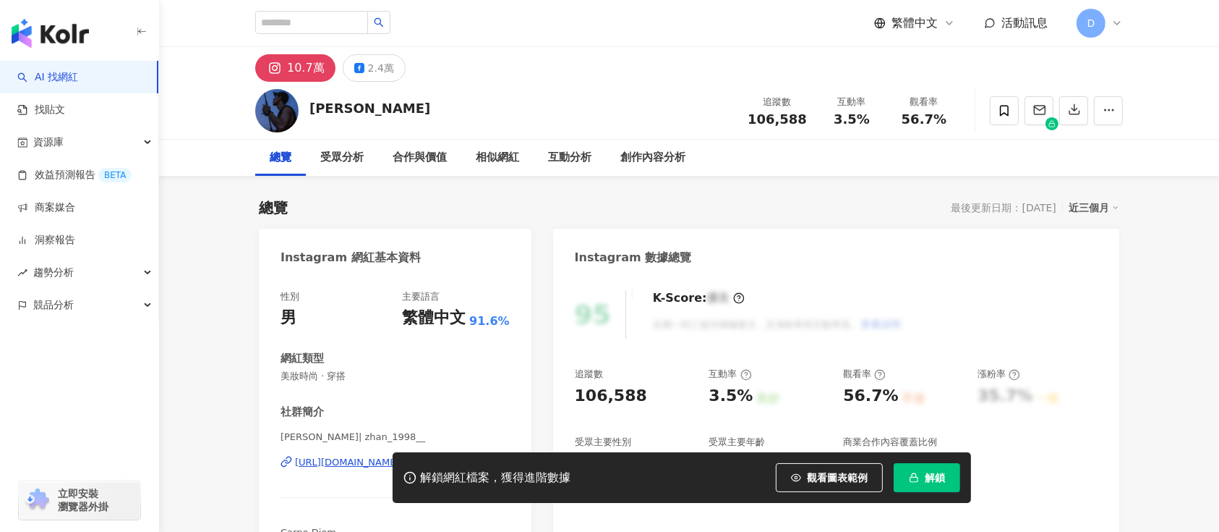
click at [400, 456] on div "[URL][DOMAIN_NAME]" at bounding box center [347, 462] width 105 height 13
